Goal: Task Accomplishment & Management: Complete application form

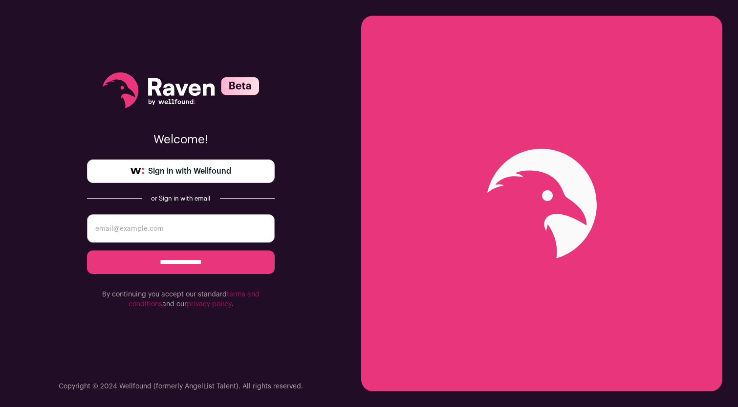
click at [187, 175] on span "Sign in with Wellfound" at bounding box center [189, 171] width 83 height 12
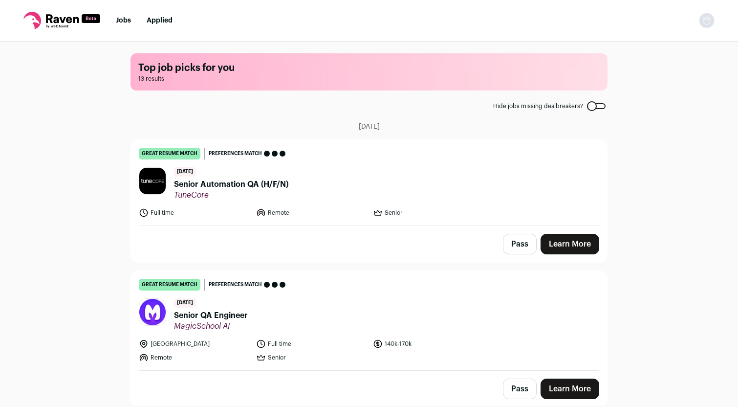
click at [223, 185] on span "Senior Automation QA (H/F/N)" at bounding box center [231, 184] width 114 height 12
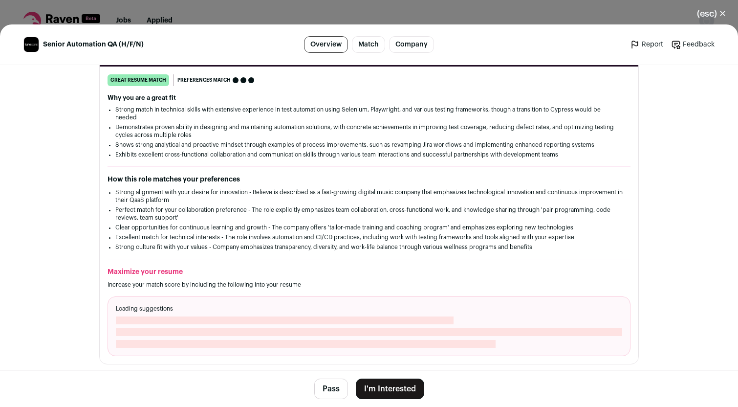
scroll to position [145, 0]
click at [387, 390] on button "I'm Interested" at bounding box center [390, 388] width 68 height 21
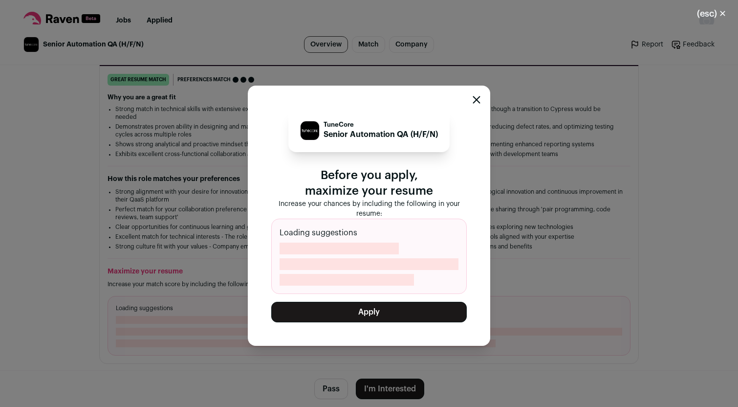
click at [375, 314] on button "Apply" at bounding box center [368, 312] width 195 height 21
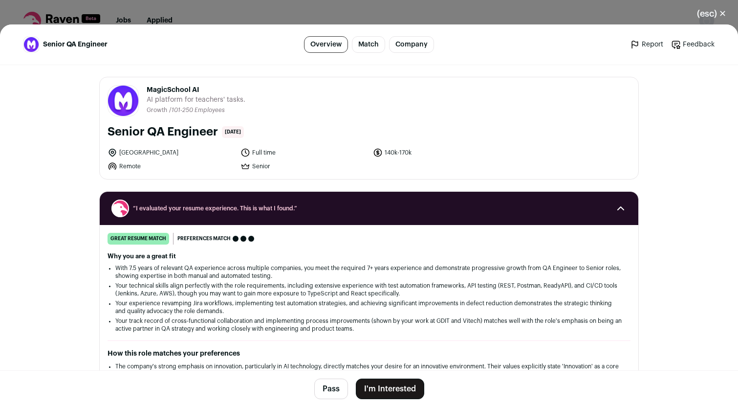
click at [390, 396] on button "I'm Interested" at bounding box center [390, 388] width 68 height 21
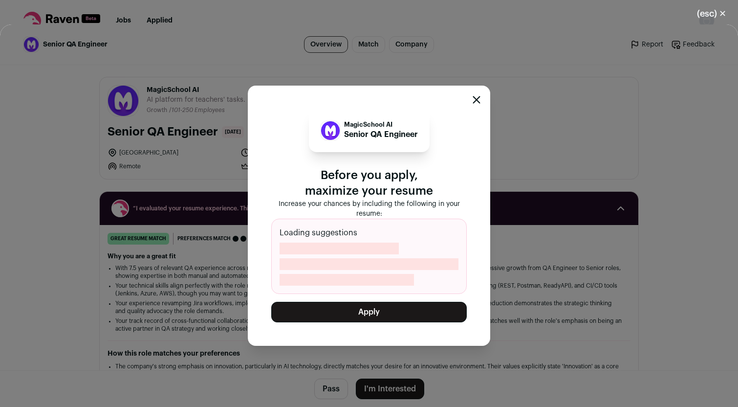
click at [387, 320] on button "Apply" at bounding box center [368, 312] width 195 height 21
